Goal: Information Seeking & Learning: Learn about a topic

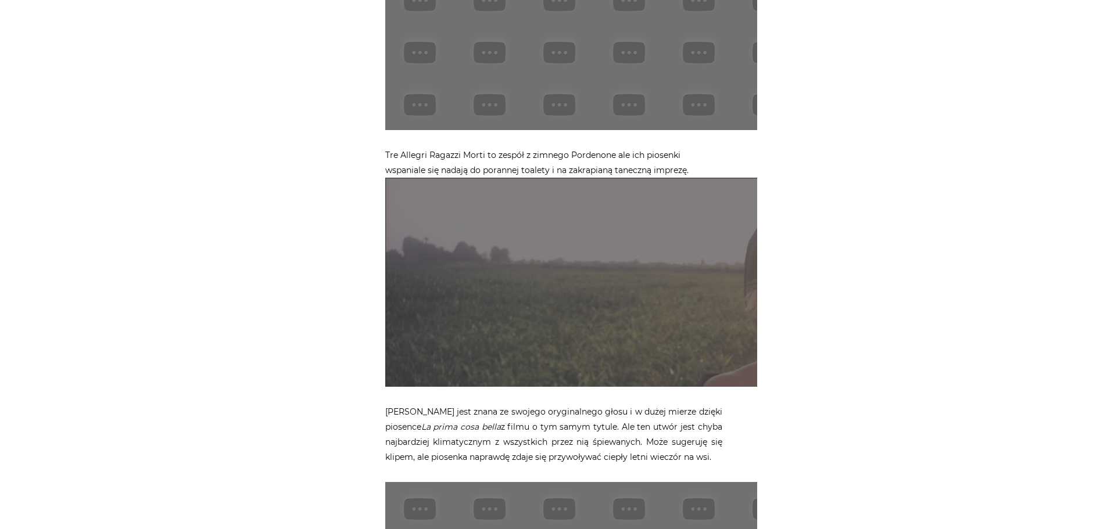
scroll to position [1046, 0]
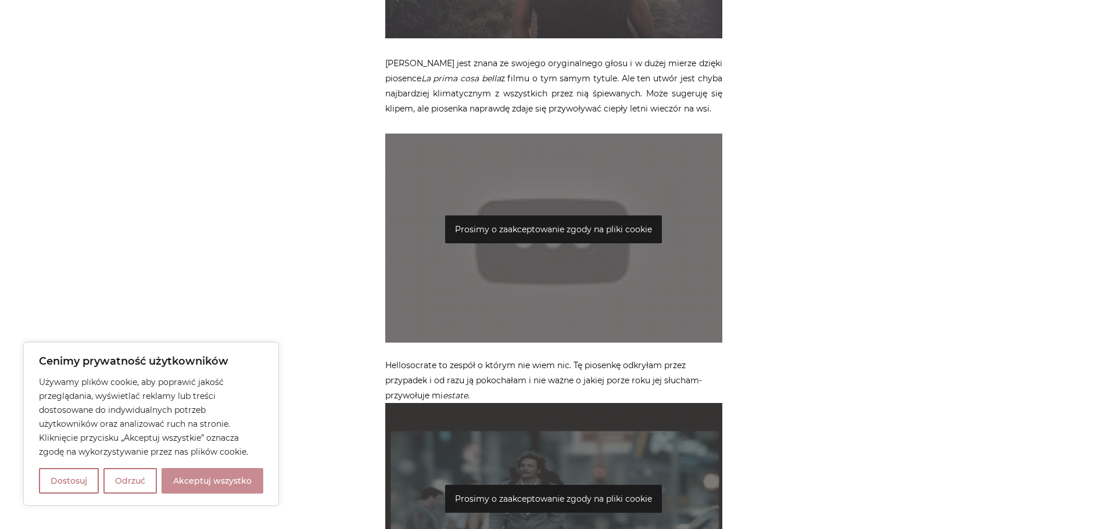
click at [238, 487] on button "Akceptuj wszystko" at bounding box center [213, 481] width 102 height 26
checkbox input "true"
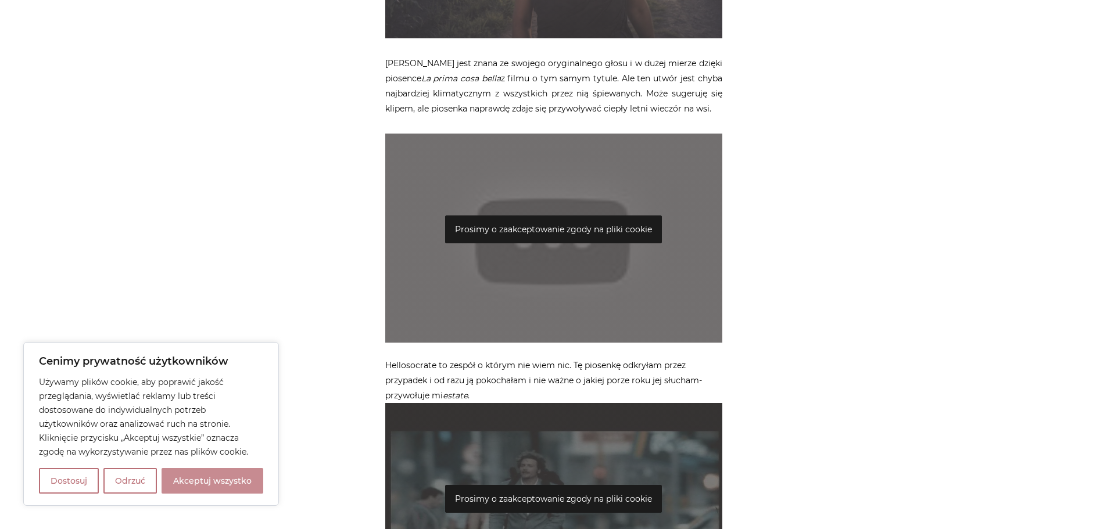
checkbox input "true"
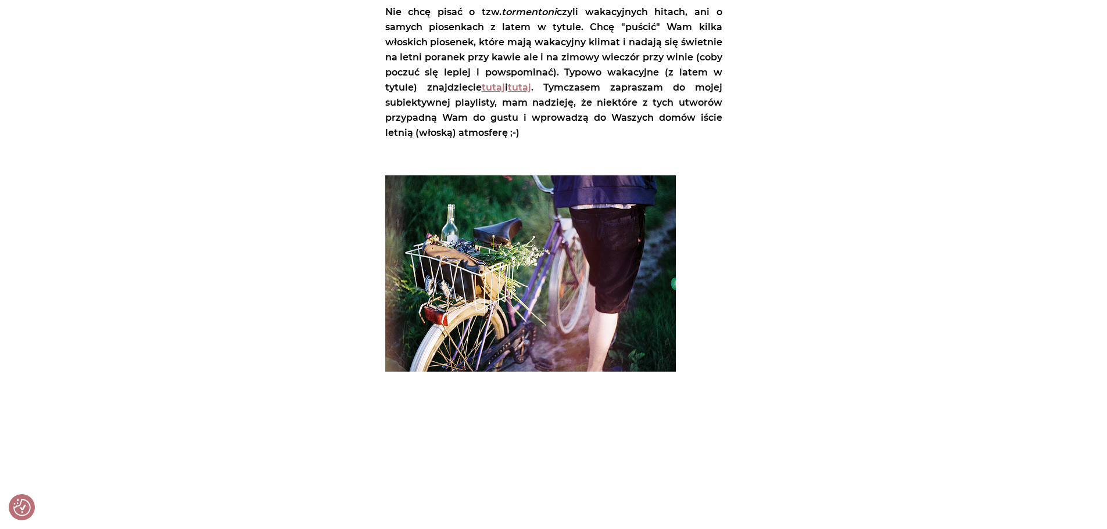
scroll to position [0, 0]
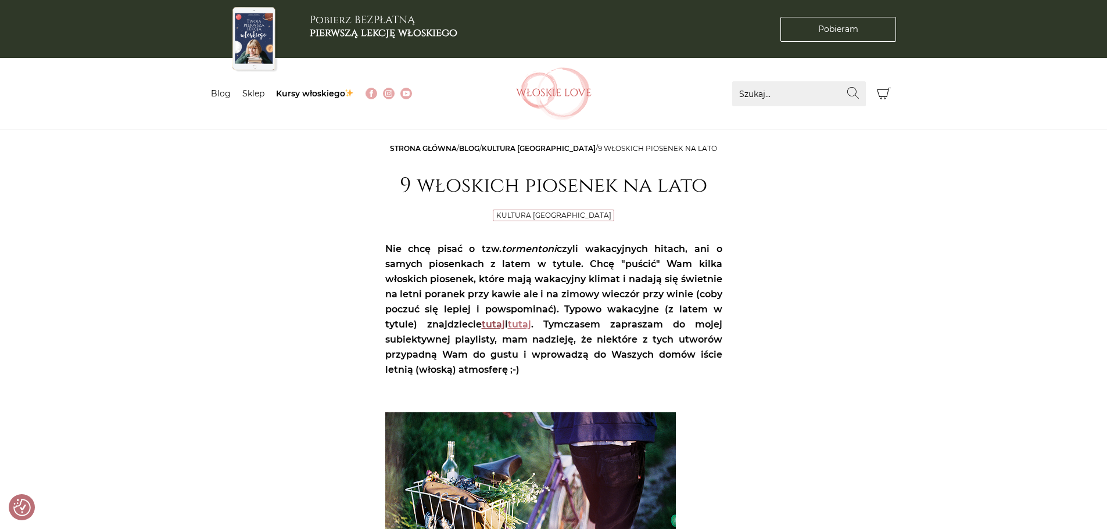
click at [497, 324] on link "tutaj" at bounding box center [493, 324] width 23 height 11
click at [546, 325] on p "Nie chcę pisać o tzw. tormentoni czyli wakacyjnych hitach, ani o samych piosenk…" at bounding box center [553, 310] width 337 height 136
click at [531, 325] on link "tutaj" at bounding box center [519, 324] width 23 height 11
click at [531, 321] on link "tutaj" at bounding box center [519, 324] width 23 height 11
